Goal: Transaction & Acquisition: Purchase product/service

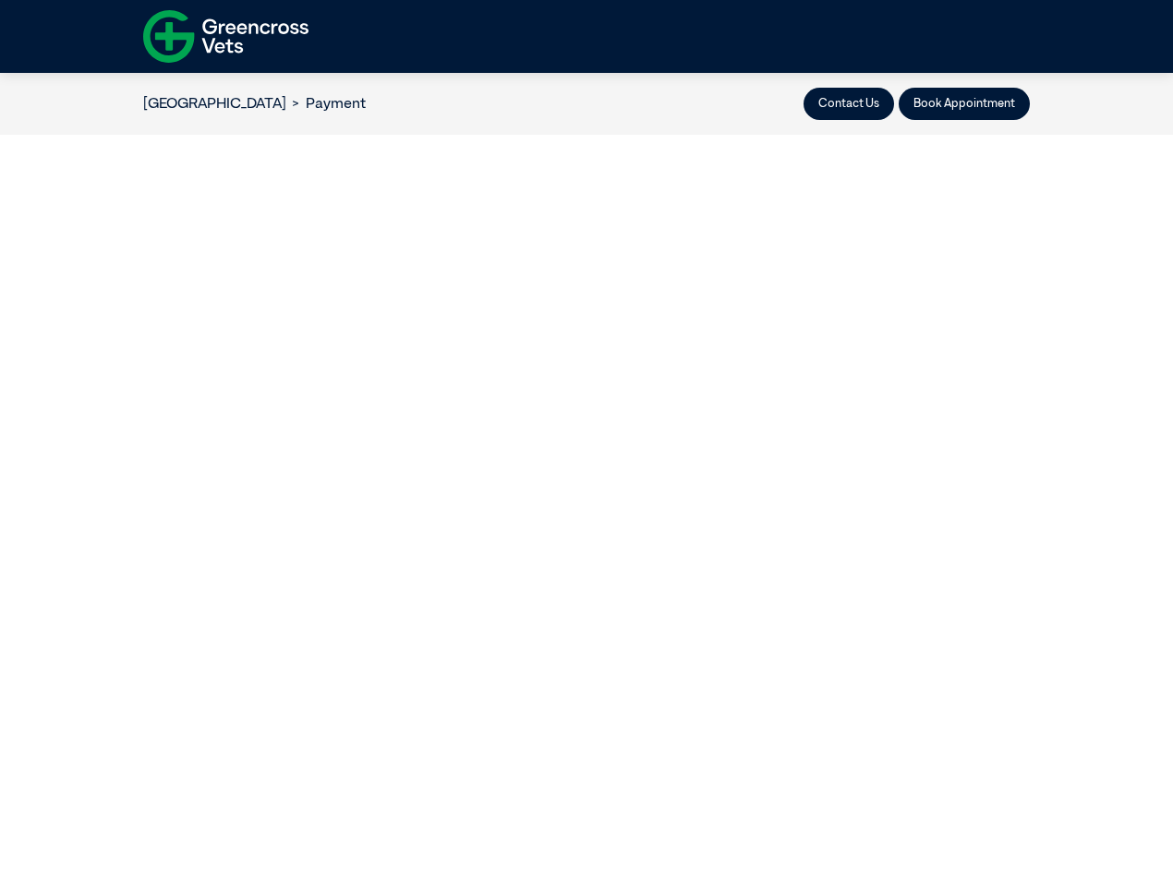
click at [849, 103] on button "Contact Us" at bounding box center [848, 104] width 90 height 32
click at [964, 103] on button "Book Appointment" at bounding box center [963, 104] width 131 height 32
